Goal: Information Seeking & Learning: Learn about a topic

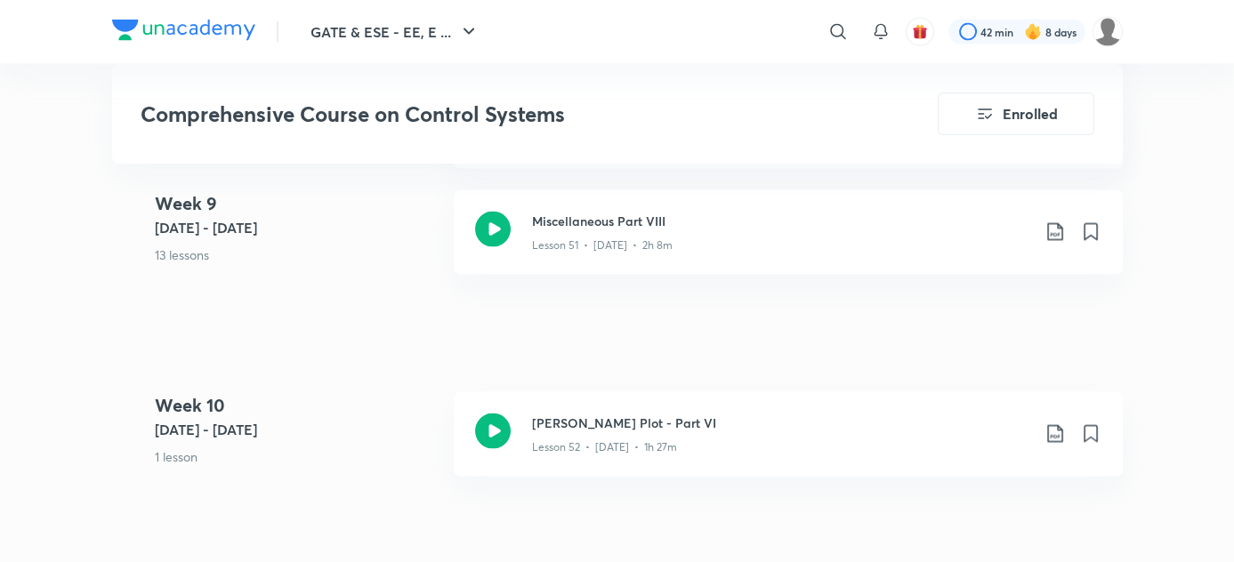
scroll to position [7001, 0]
click at [668, 436] on div "Lesson 52 • [DATE] • 1h 27m" at bounding box center [781, 442] width 498 height 23
